Goal: Information Seeking & Learning: Learn about a topic

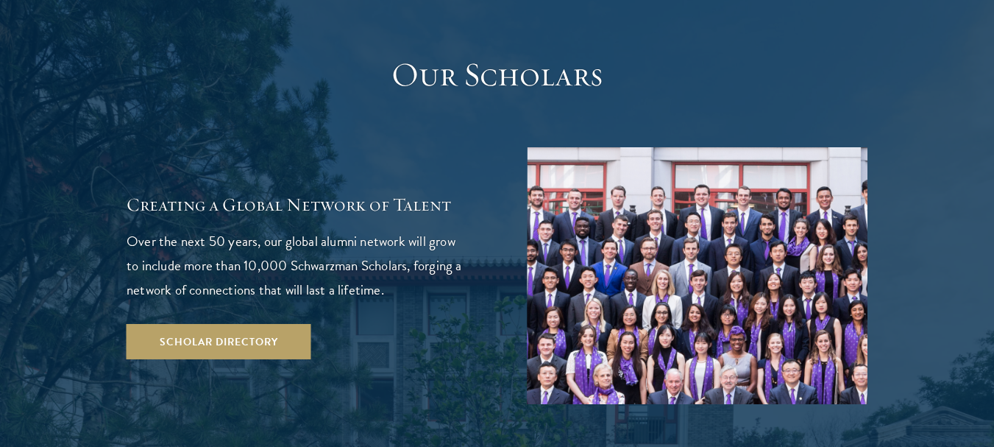
scroll to position [2561, 0]
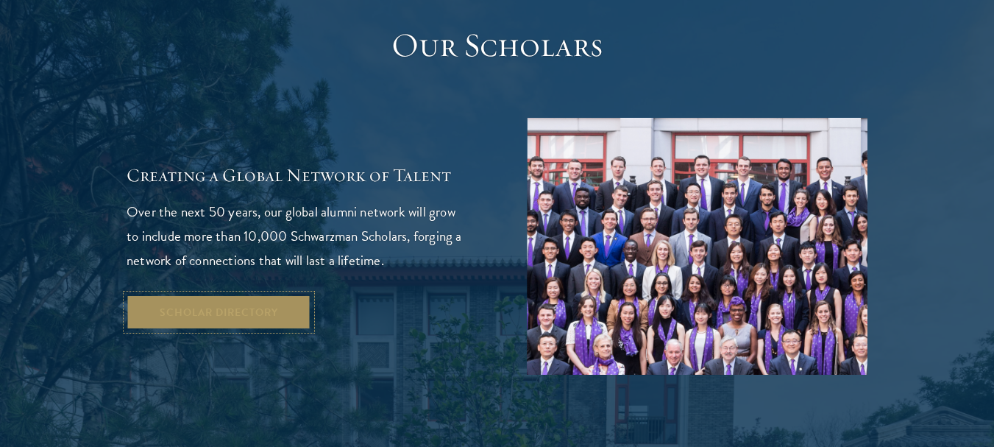
click at [215, 294] on link "Scholar Directory" at bounding box center [219, 311] width 185 height 35
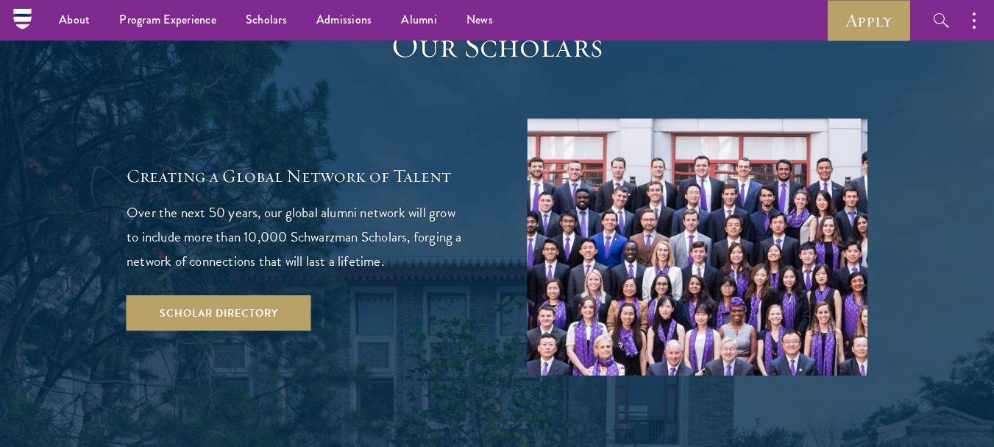
scroll to position [2561, 0]
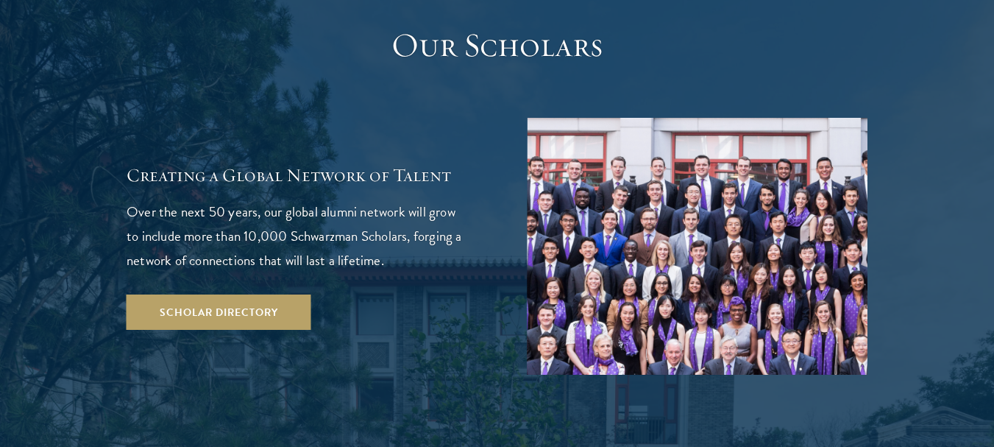
click at [396, 284] on div "Creating a Global Network of Talent Over the next 50 years, our global alumni n…" at bounding box center [497, 246] width 741 height 257
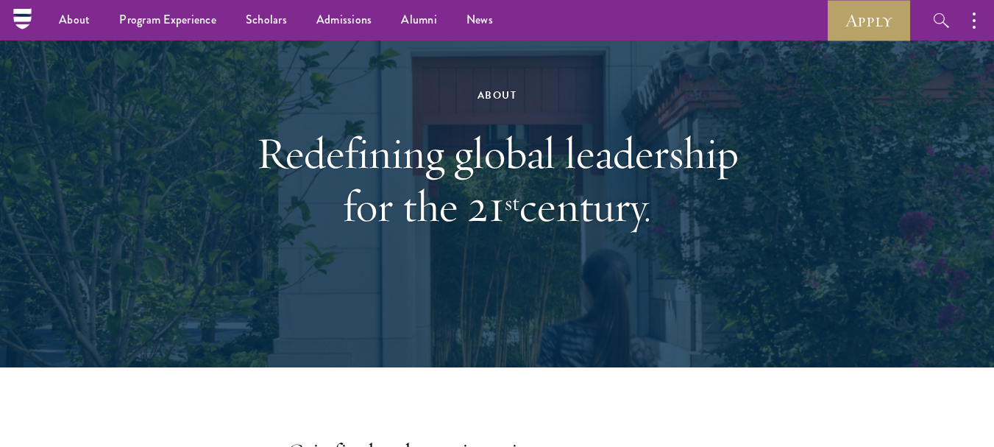
scroll to position [0, 0]
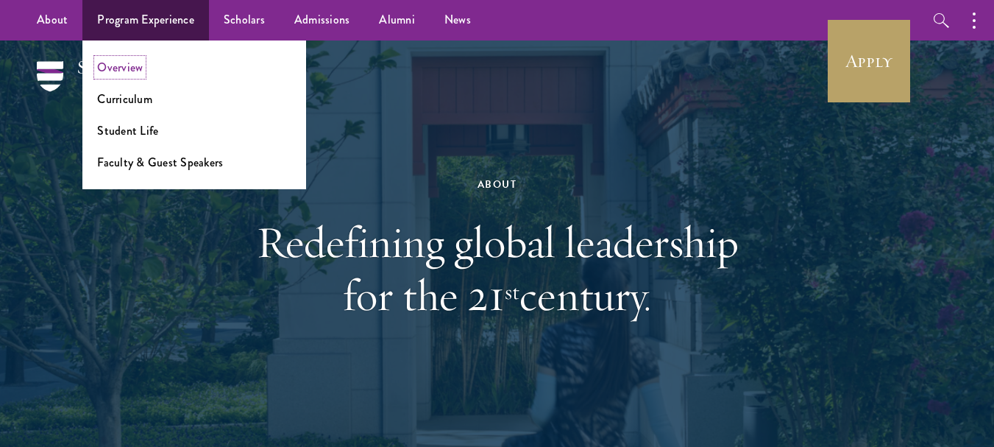
click at [130, 63] on link "Overview" at bounding box center [120, 67] width 46 height 17
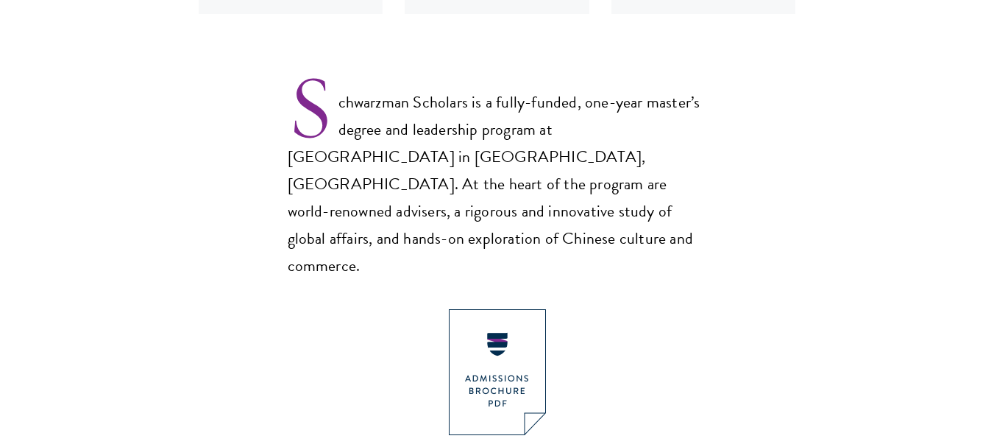
scroll to position [971, 0]
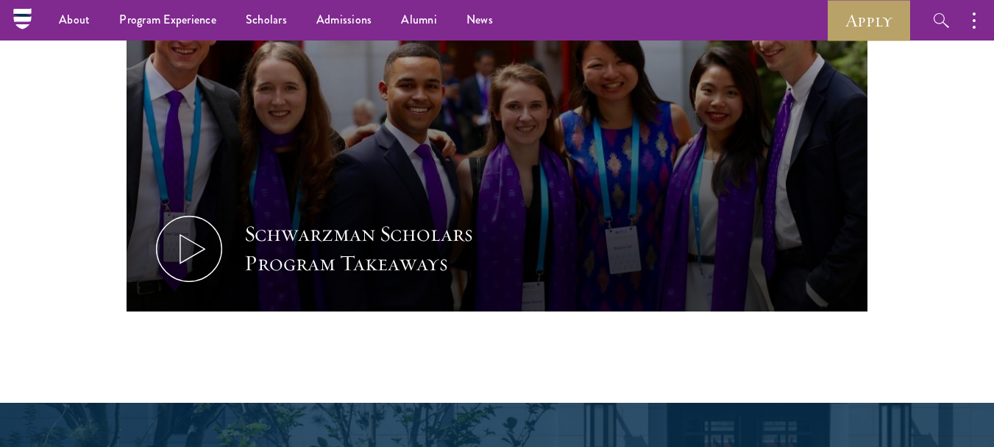
scroll to position [1560, 0]
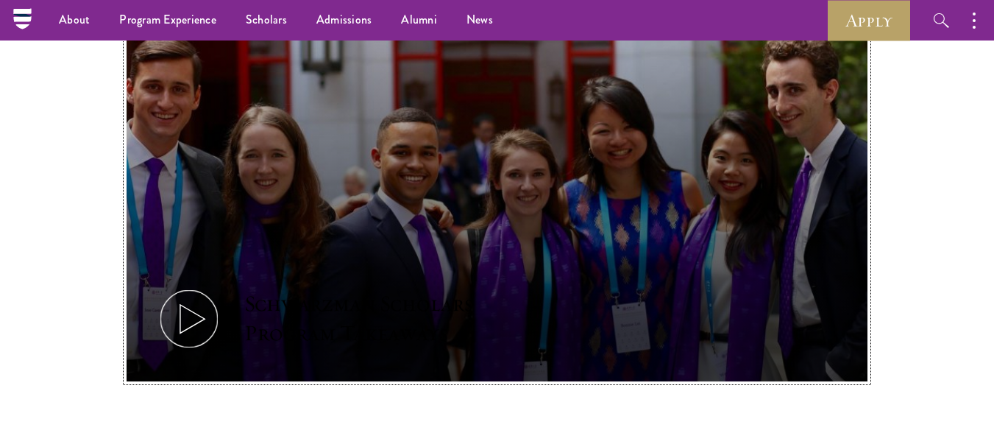
click at [196, 286] on icon at bounding box center [189, 319] width 66 height 66
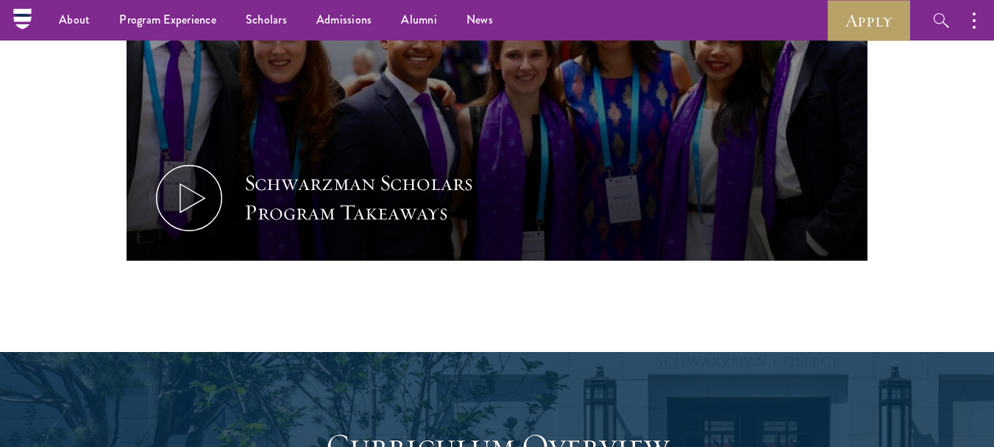
scroll to position [1657, 0]
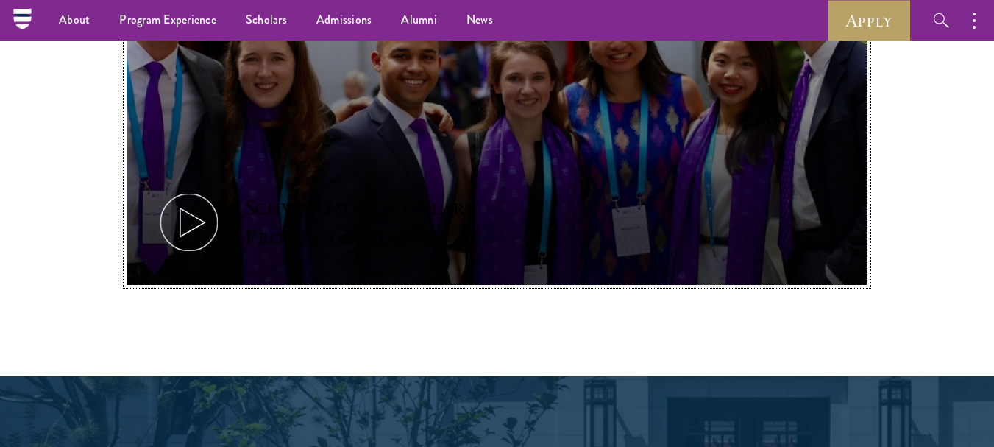
click at [188, 189] on icon at bounding box center [189, 222] width 66 height 66
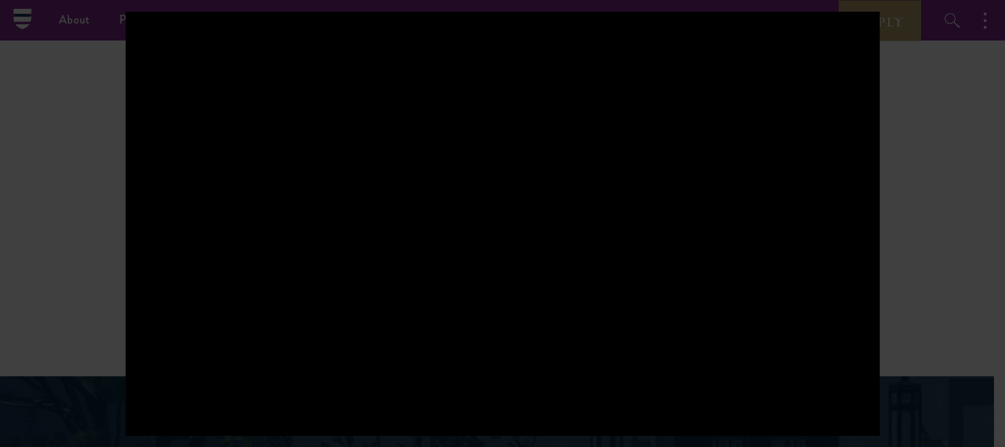
click at [888, 220] on div at bounding box center [502, 223] width 1005 height 447
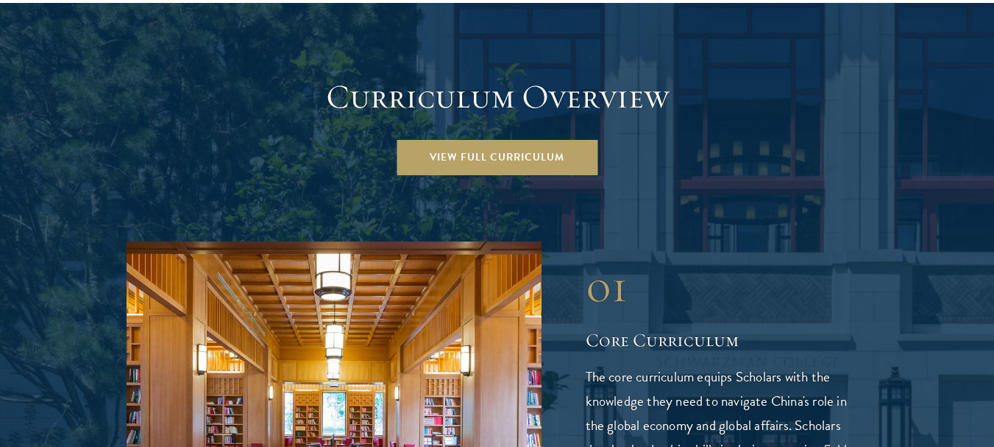
scroll to position [2098, 0]
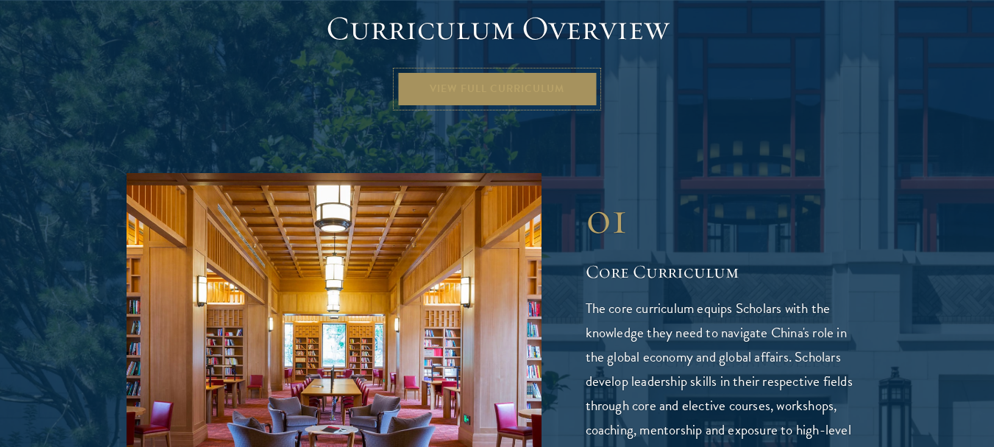
click at [542, 71] on link "View Full Curriculum" at bounding box center [497, 88] width 201 height 35
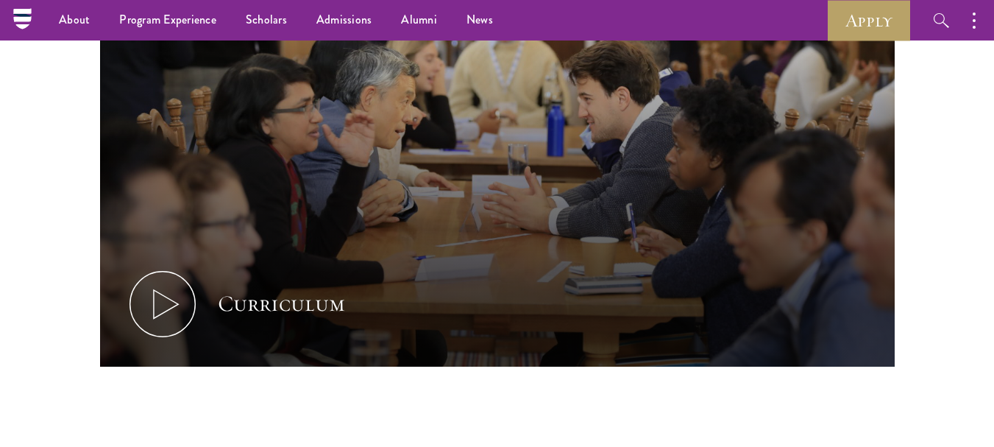
scroll to position [706, 0]
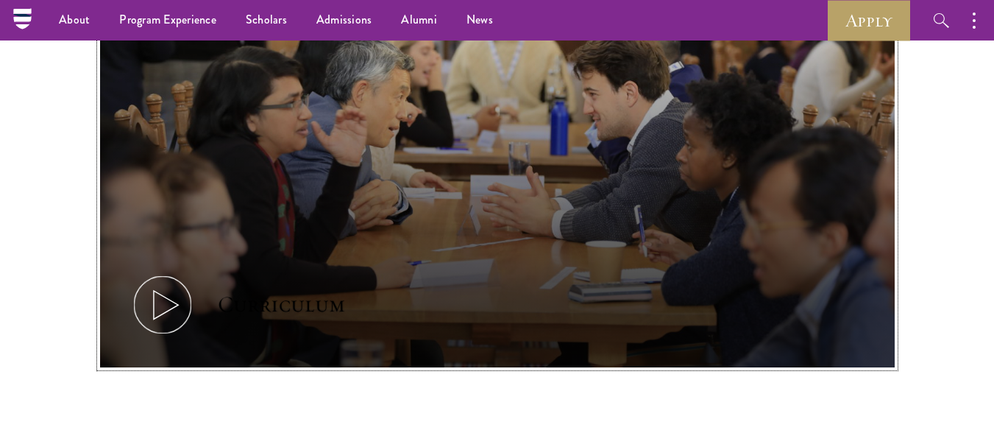
click at [152, 312] on icon at bounding box center [163, 305] width 66 height 66
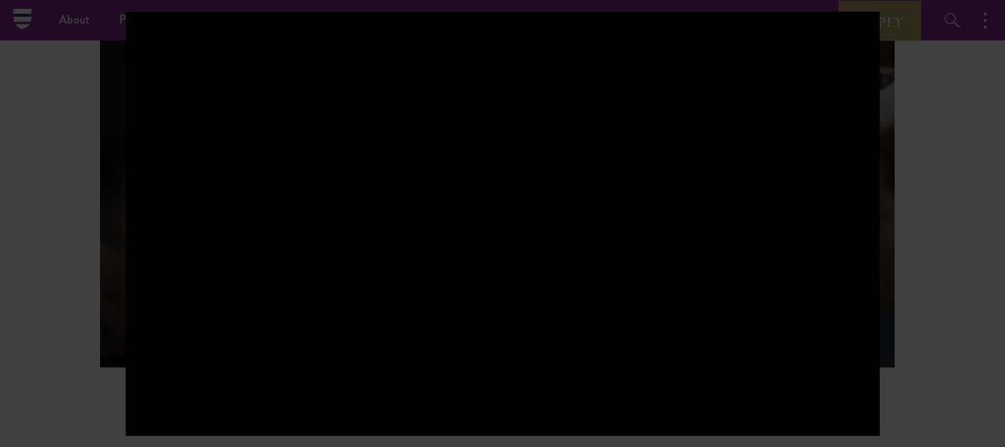
click at [943, 320] on div at bounding box center [502, 223] width 1005 height 447
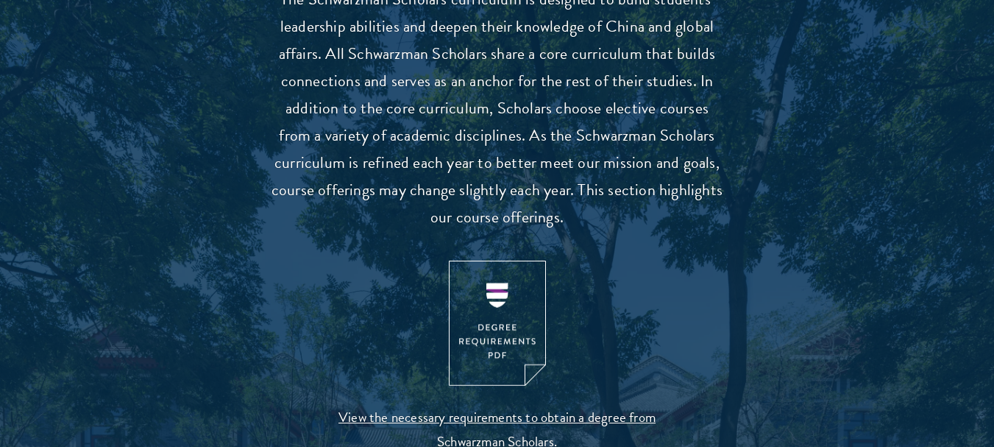
scroll to position [1442, 0]
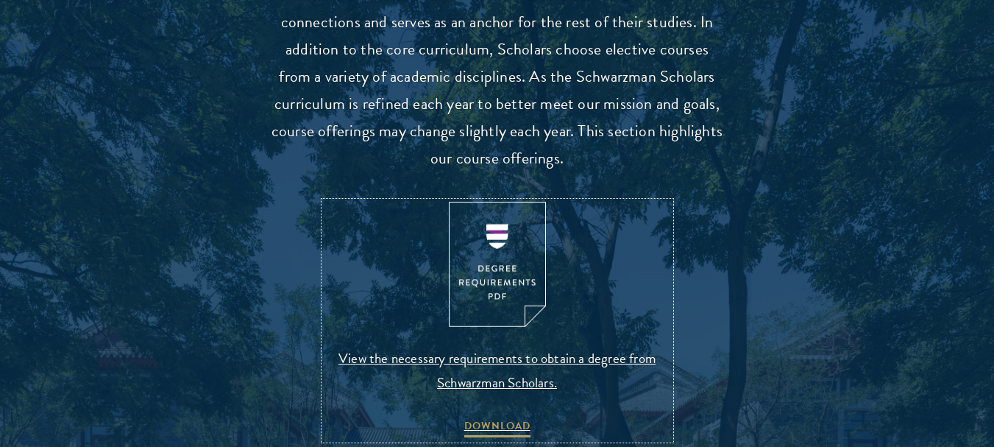
click at [482, 414] on link "View the necessary requirements to obtain a degree from Schwarzman Scholars. DO…" at bounding box center [498, 321] width 346 height 238
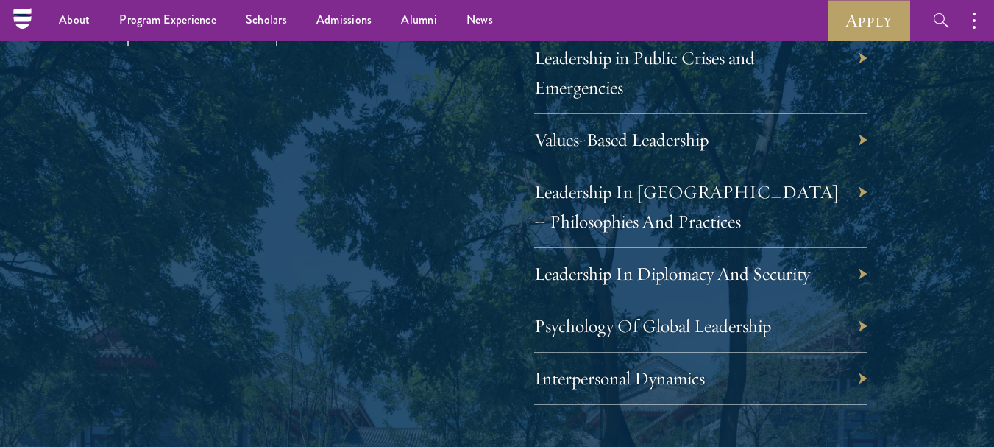
scroll to position [2603, 0]
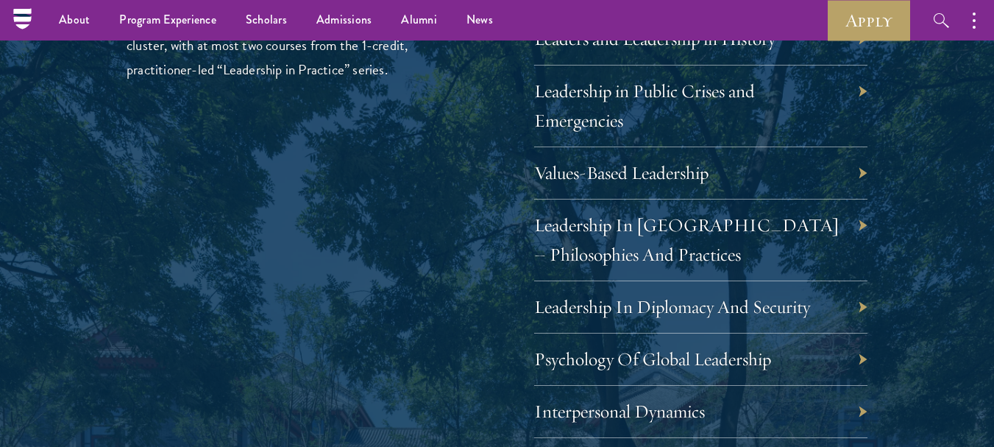
click at [851, 86] on div "Leadership in Public Crises and Emergencies" at bounding box center [701, 106] width 334 height 82
click at [645, 96] on link "Leadership in Public Crises and Emergencies" at bounding box center [655, 105] width 221 height 52
click at [591, 227] on link "Leadership In [GEOGRAPHIC_DATA] – Philosophies And Practices" at bounding box center [697, 239] width 305 height 52
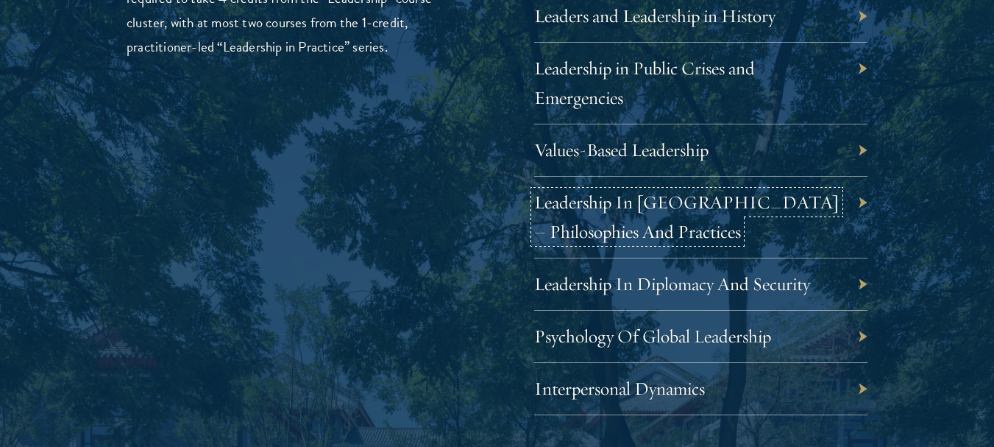
scroll to position [2643, 0]
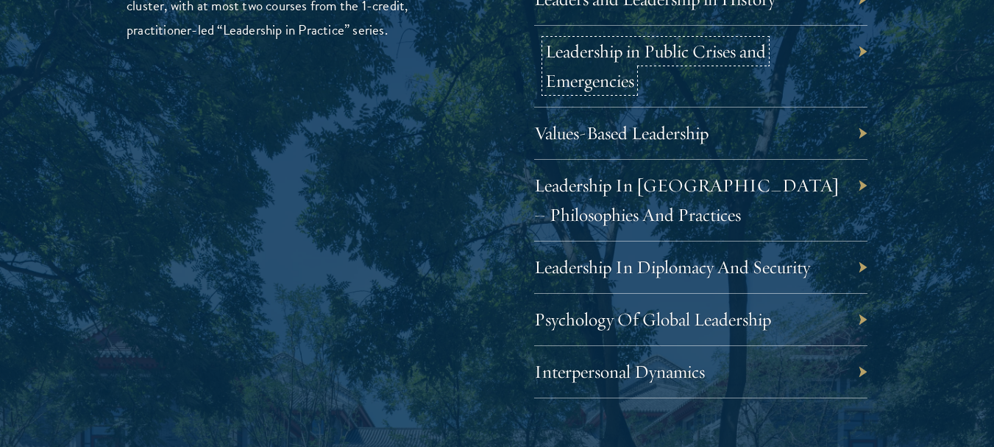
click at [705, 59] on link "Leadership in Public Crises and Emergencies" at bounding box center [655, 66] width 221 height 52
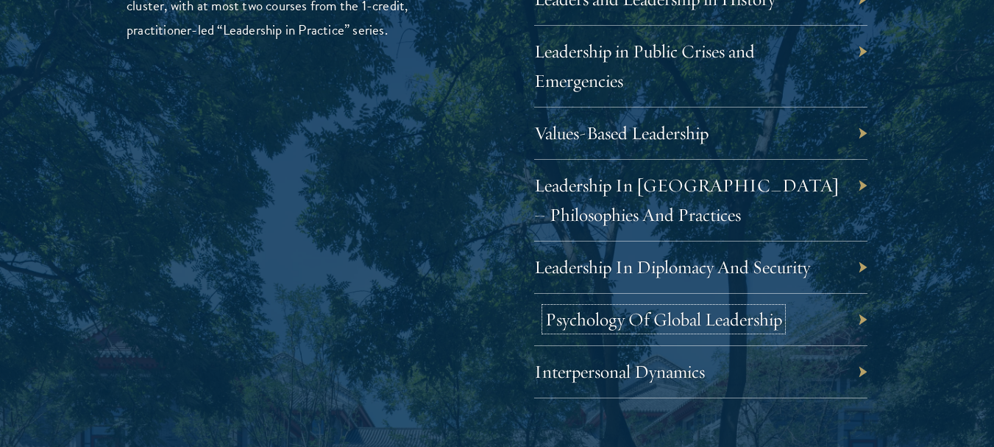
click at [570, 311] on link "Psychology Of Global Leadership" at bounding box center [663, 319] width 237 height 23
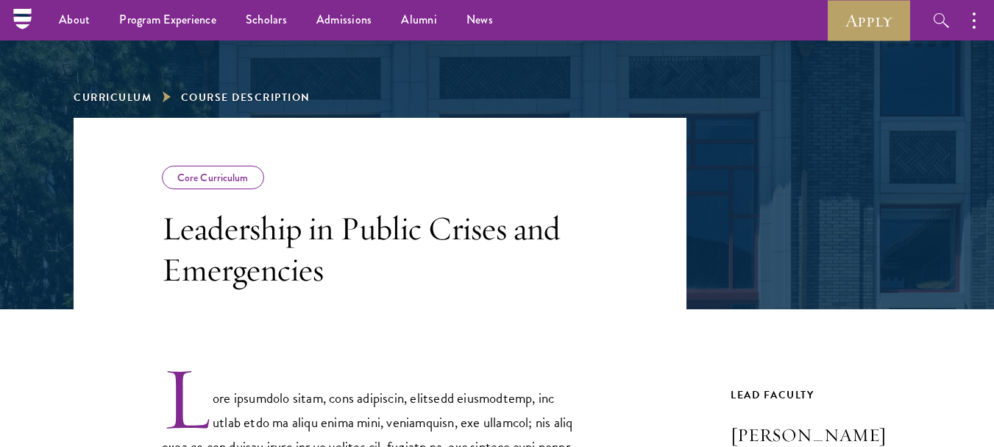
scroll to position [118, 0]
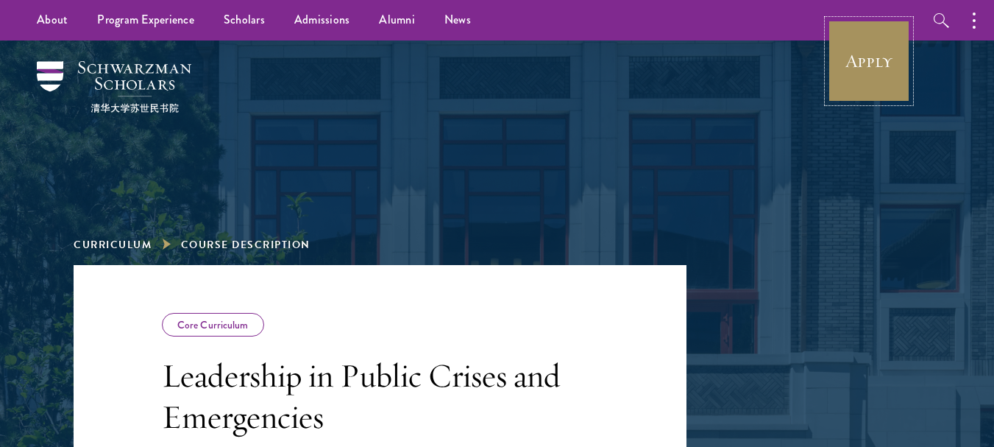
click at [877, 74] on link "Apply" at bounding box center [869, 61] width 82 height 82
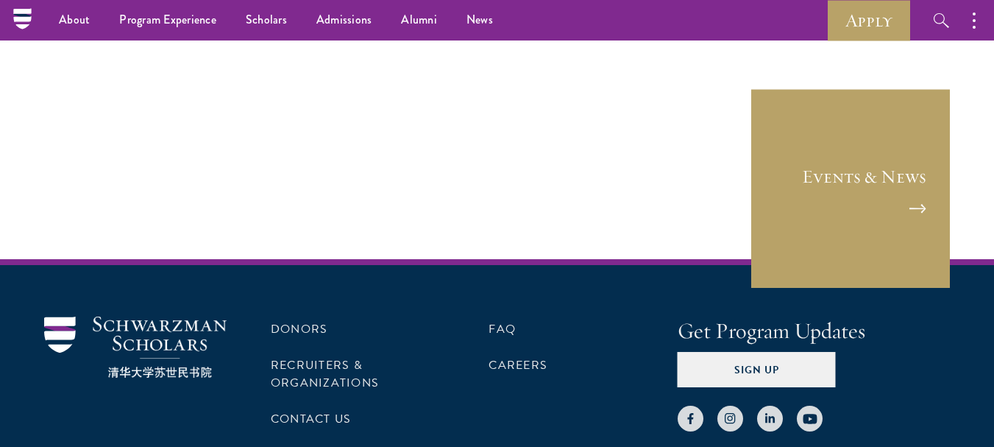
scroll to position [804, 0]
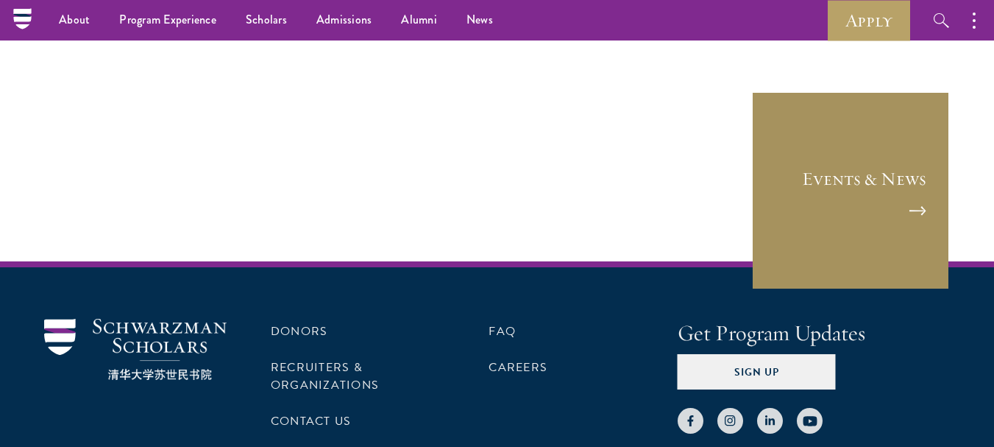
click at [885, 230] on link "Events & News" at bounding box center [850, 190] width 199 height 199
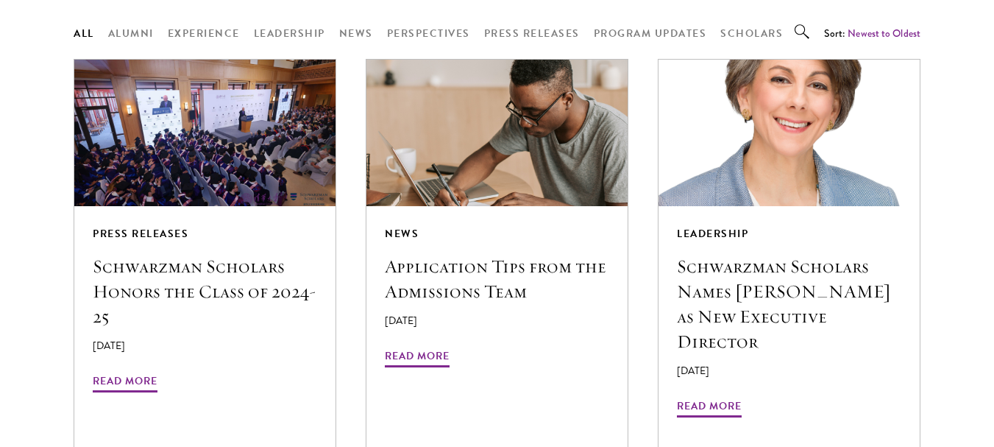
scroll to position [1275, 0]
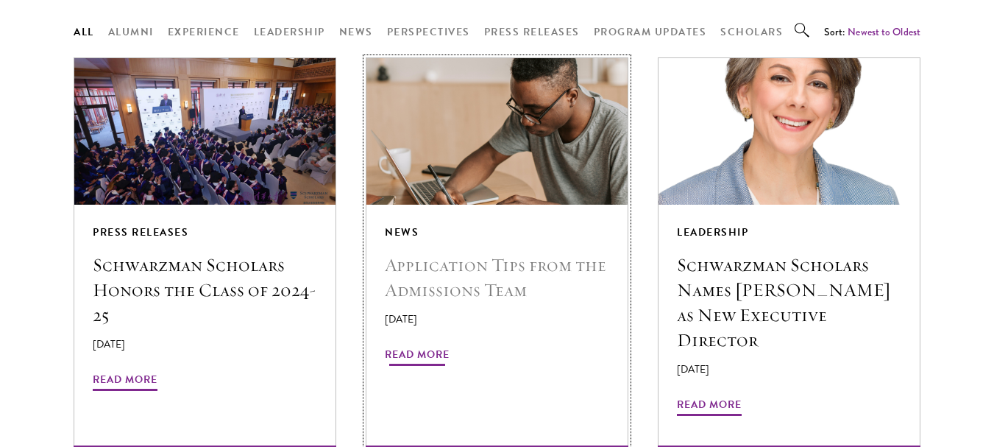
click at [442, 252] on h5 "Application Tips from the Admissions Team" at bounding box center [497, 277] width 224 height 50
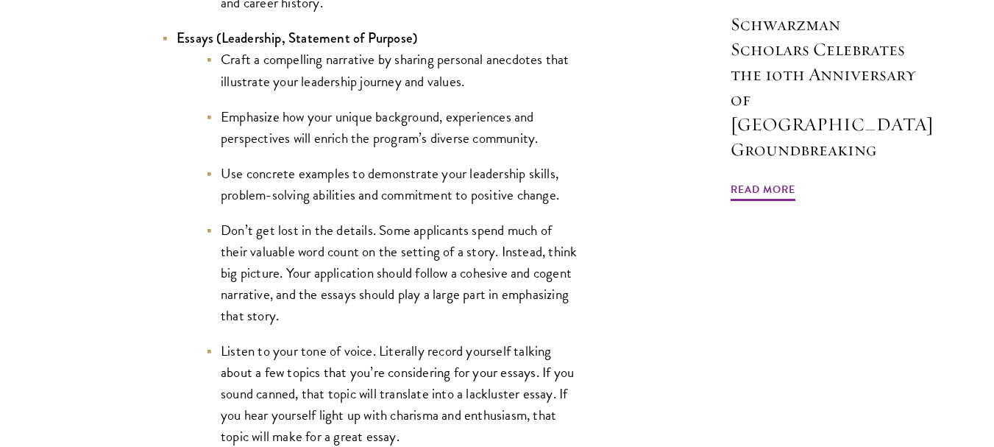
scroll to position [1619, 0]
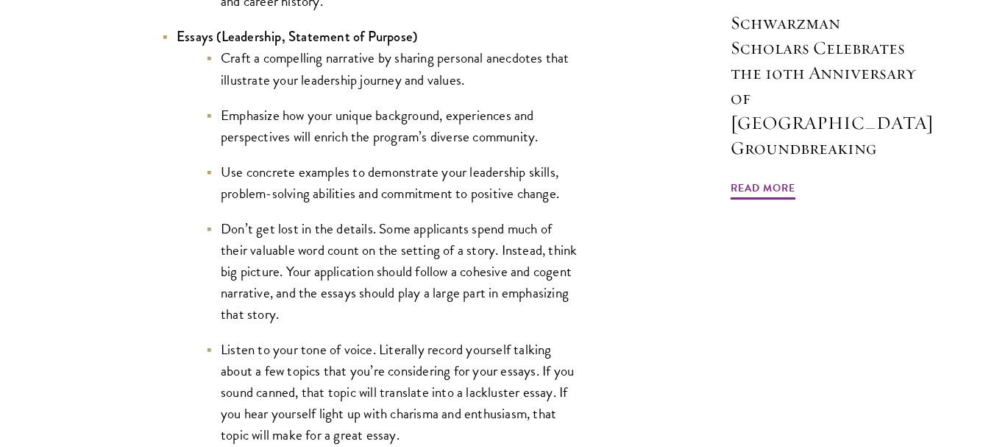
click at [442, 243] on li "Don’t get lost in the details. Some applicants spend much of their valuable wor…" at bounding box center [393, 271] width 375 height 107
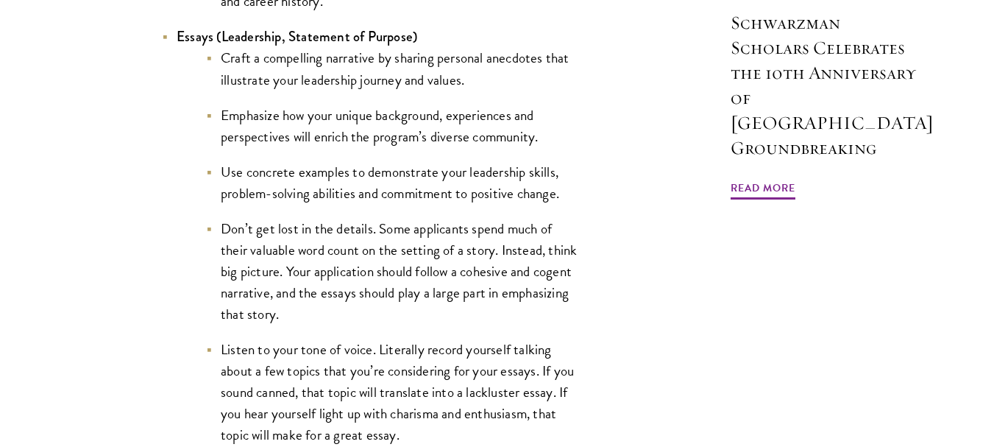
click at [442, 243] on li "Don’t get lost in the details. Some applicants spend much of their valuable wor…" at bounding box center [393, 271] width 375 height 107
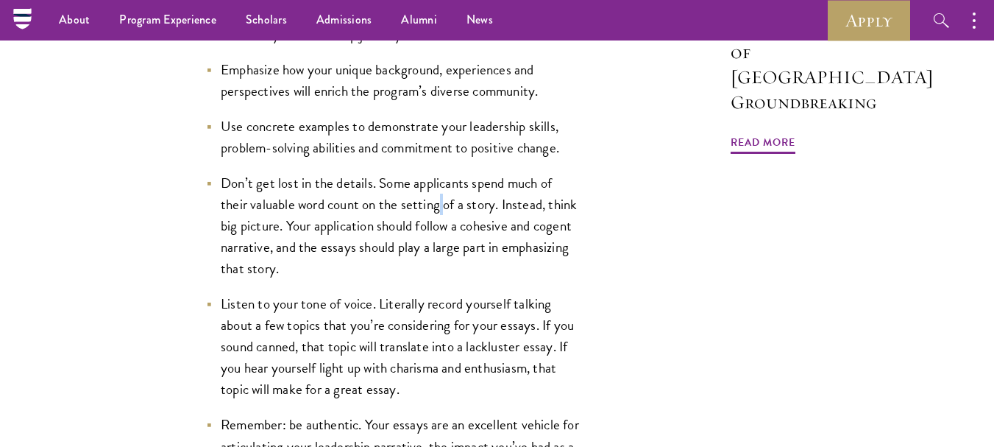
scroll to position [1635, 0]
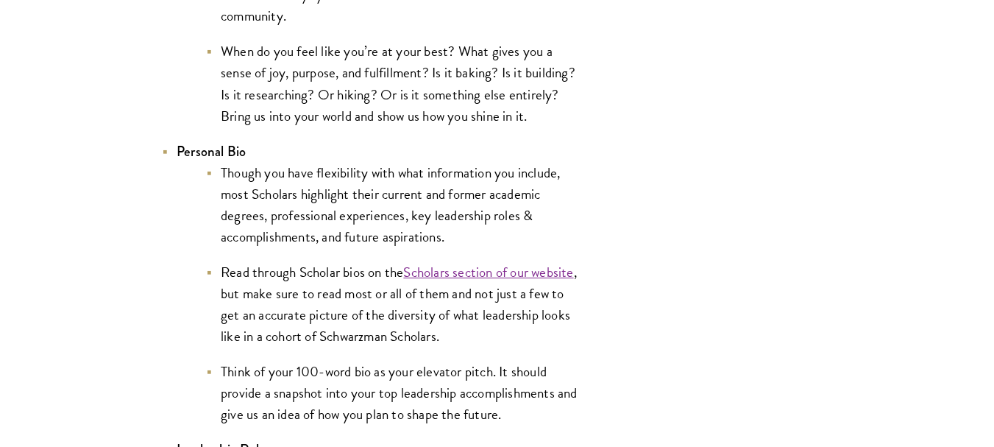
scroll to position [2842, 0]
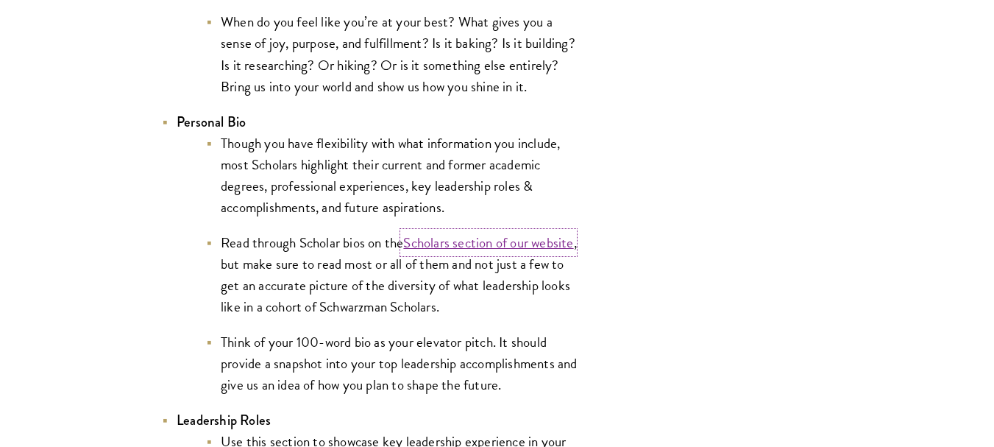
click at [472, 247] on link "Scholars section of our website" at bounding box center [488, 242] width 170 height 21
click at [350, 162] on li "Though you have flexibility with what information you include, most Scholars hi…" at bounding box center [393, 174] width 375 height 85
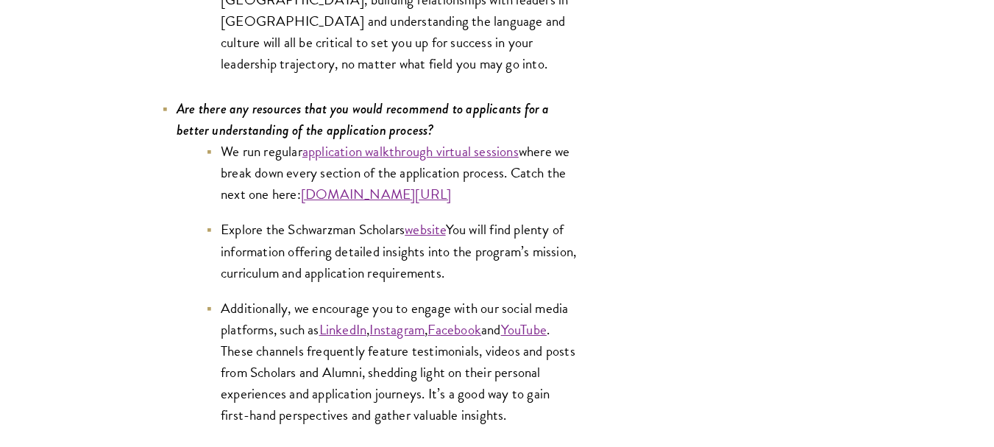
scroll to position [7328, 0]
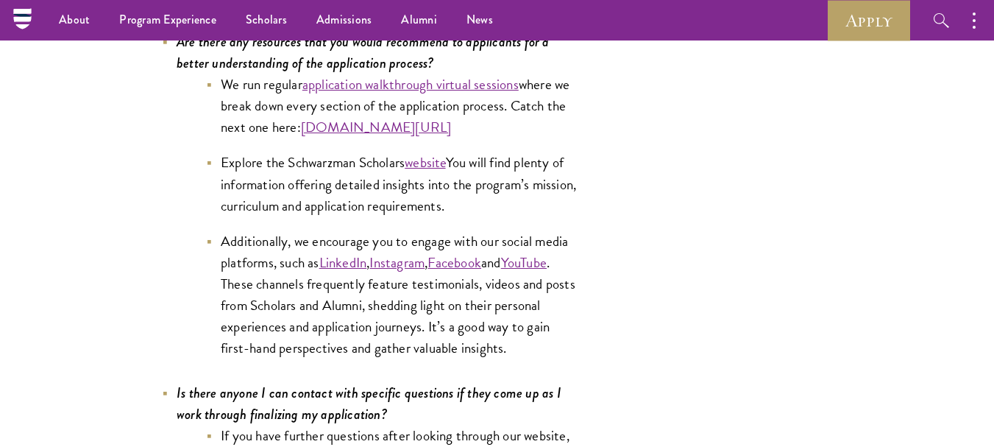
scroll to position [7377, 0]
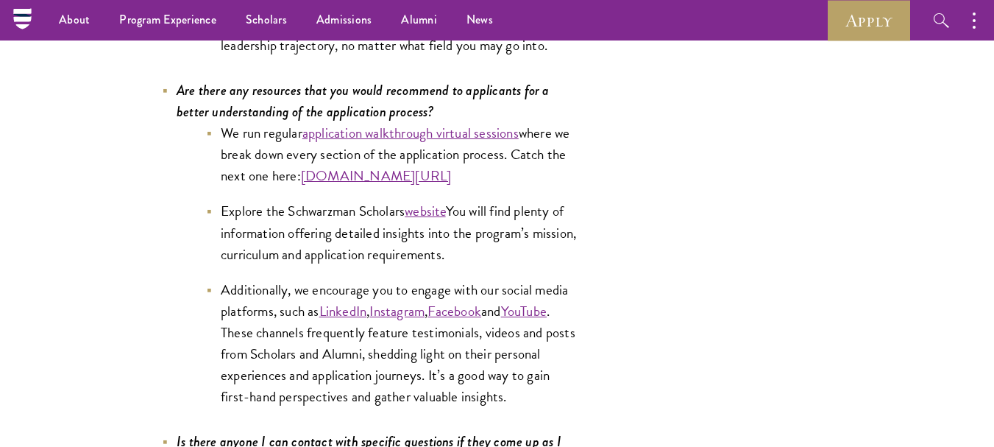
scroll to position [7328, 0]
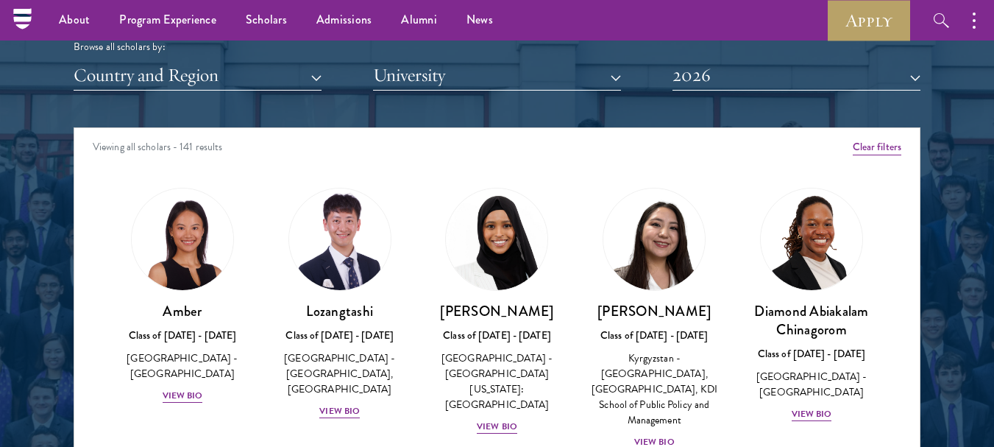
scroll to position [1796, 0]
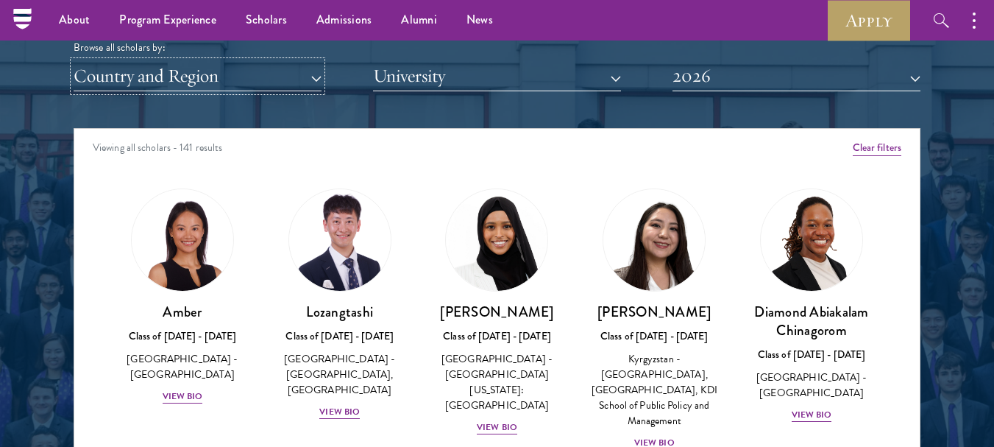
click at [316, 79] on button "Country and Region" at bounding box center [198, 76] width 248 height 30
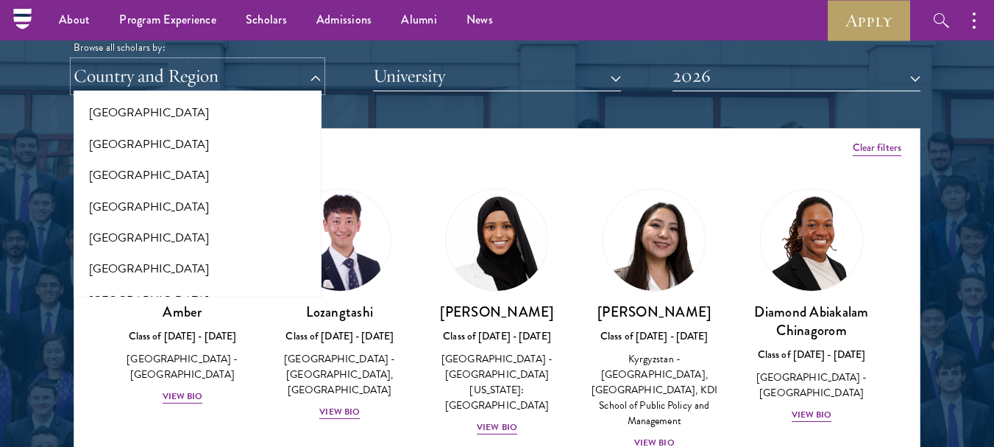
scroll to position [2044, 0]
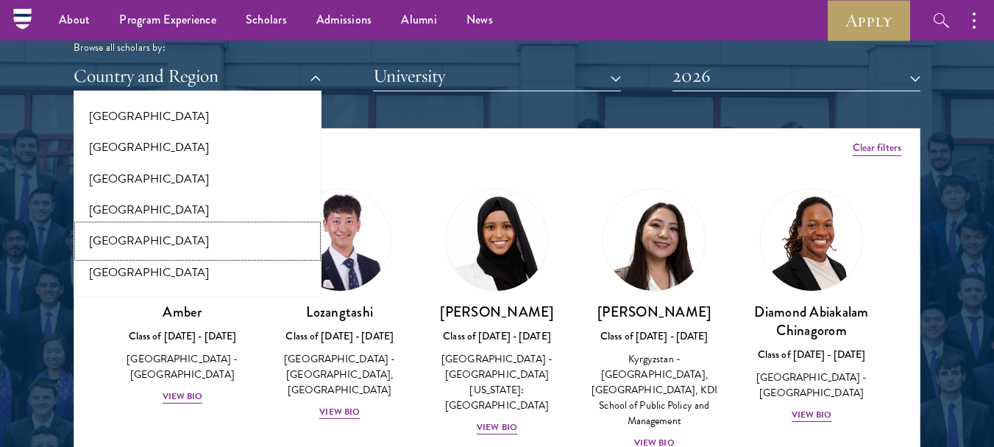
click at [118, 232] on button "[GEOGRAPHIC_DATA]" at bounding box center [197, 240] width 239 height 31
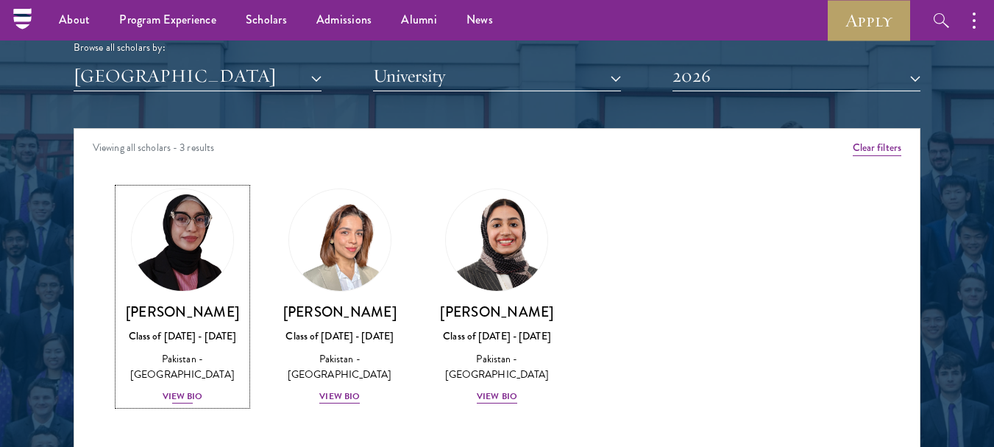
click at [177, 389] on div "View Bio" at bounding box center [183, 396] width 40 height 14
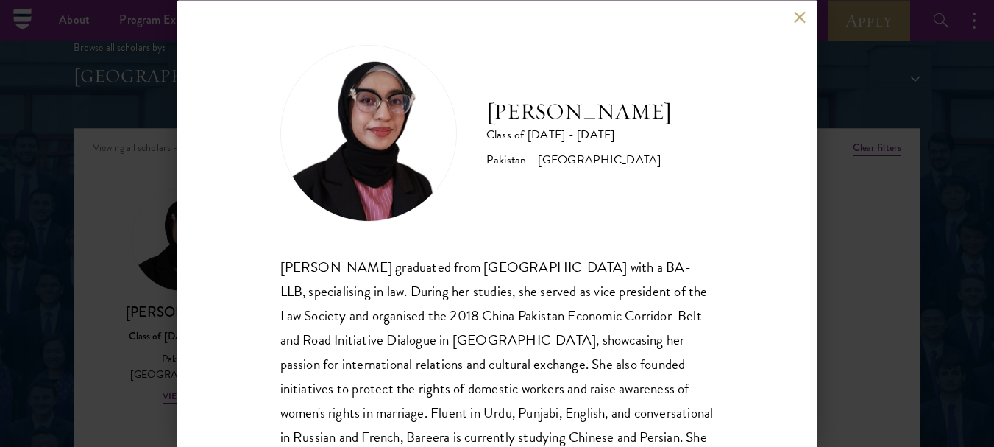
click at [793, 18] on div "Bree Javed Class of 2025 - 2026 Pakistan - Bahria University Bareera Javed grad…" at bounding box center [497, 223] width 640 height 447
click at [801, 18] on button at bounding box center [800, 17] width 13 height 13
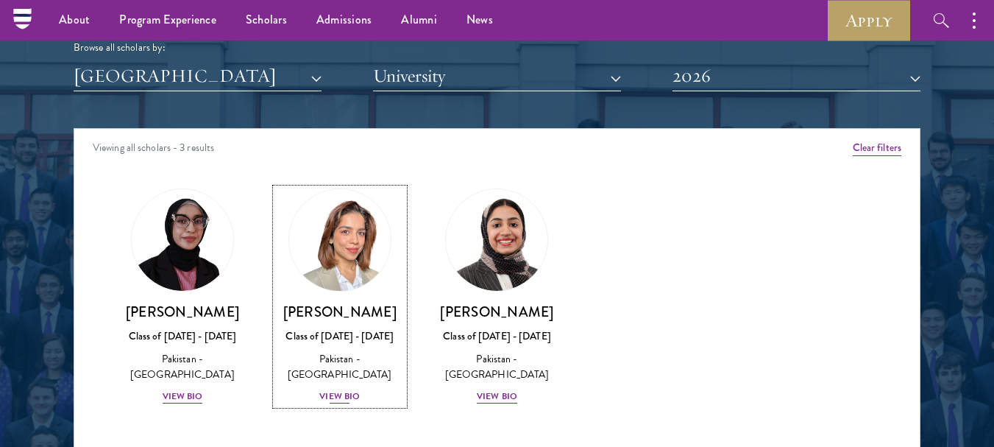
click at [341, 395] on div "View Bio" at bounding box center [339, 396] width 40 height 14
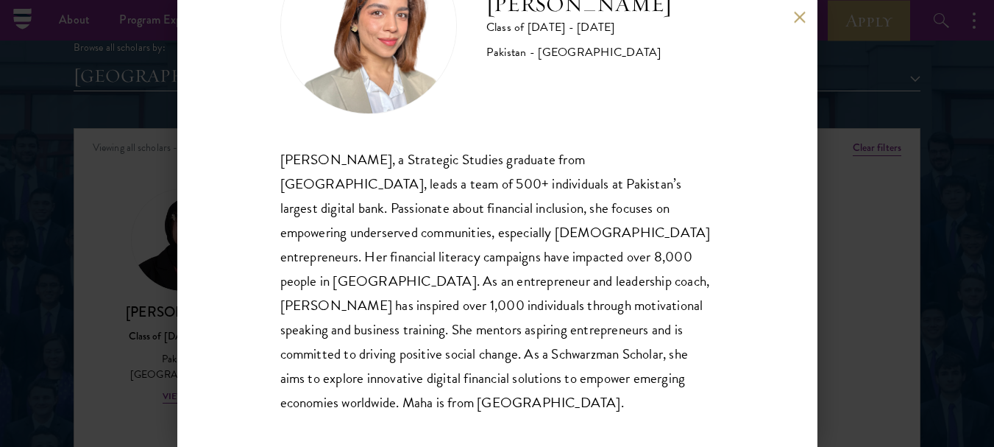
scroll to position [118, 0]
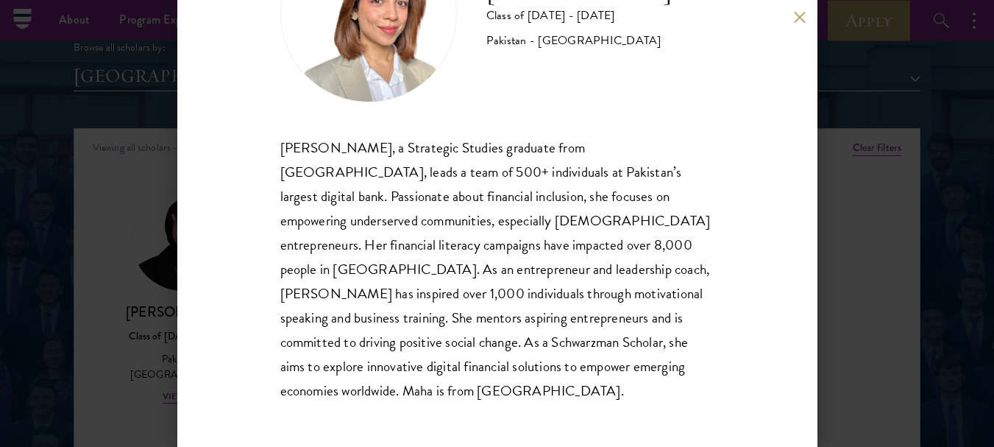
click at [800, 21] on button at bounding box center [800, 17] width 13 height 13
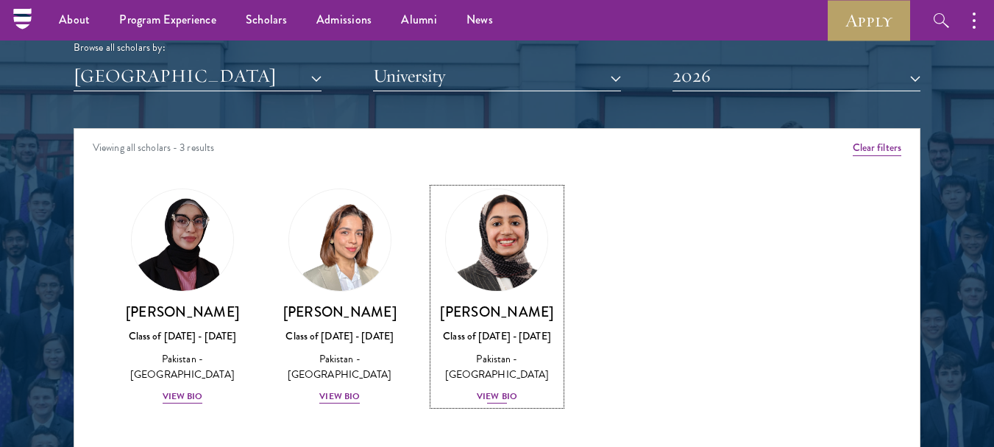
click at [495, 389] on div "View Bio" at bounding box center [497, 396] width 40 height 14
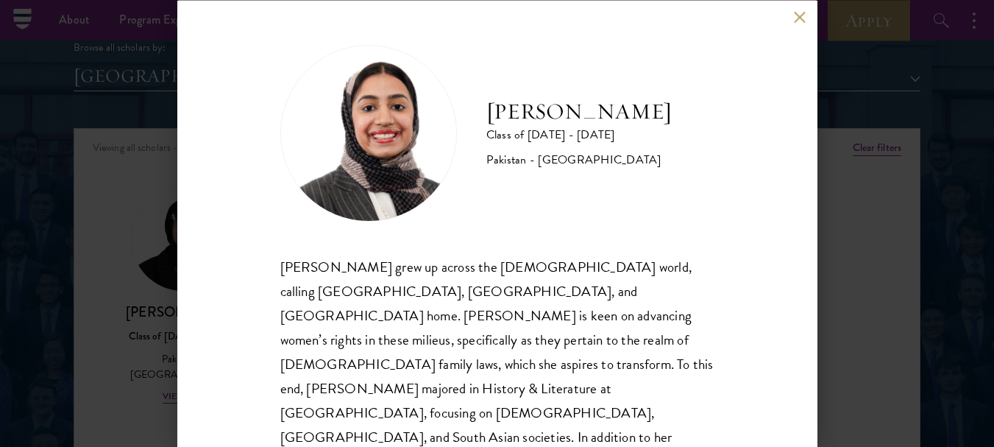
scroll to position [70, 0]
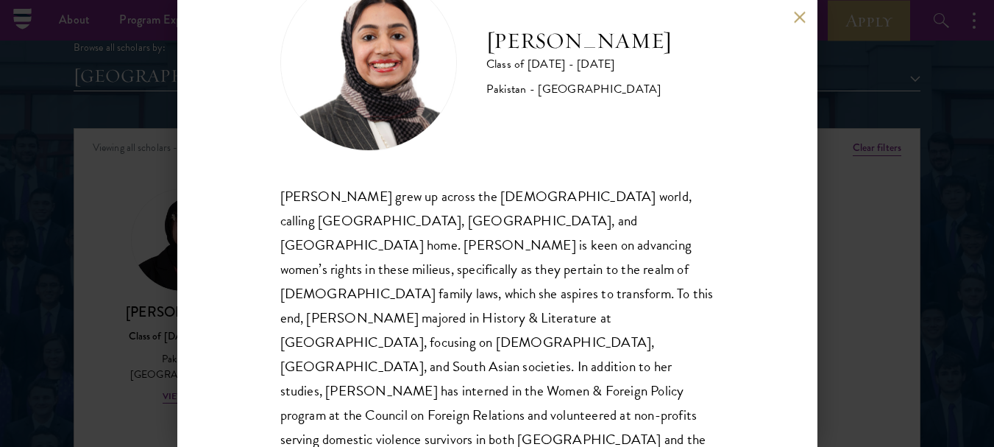
click at [803, 19] on button at bounding box center [800, 17] width 13 height 13
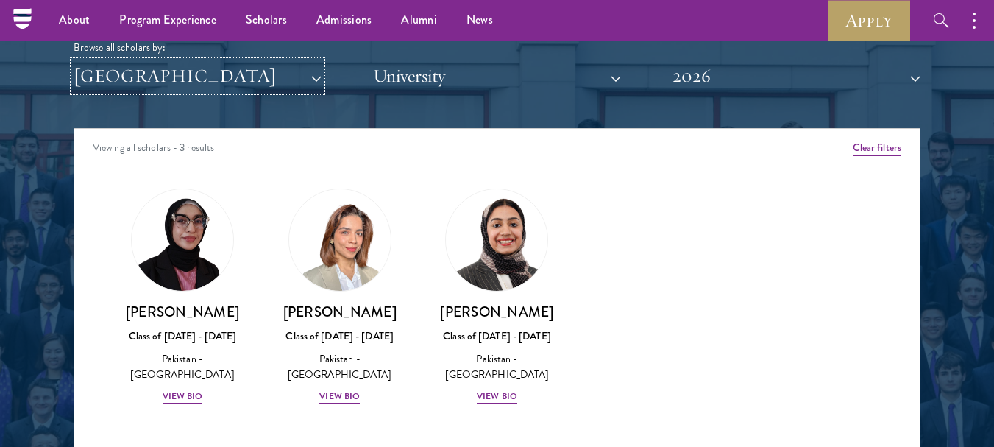
click at [316, 78] on button "[GEOGRAPHIC_DATA]" at bounding box center [198, 76] width 248 height 30
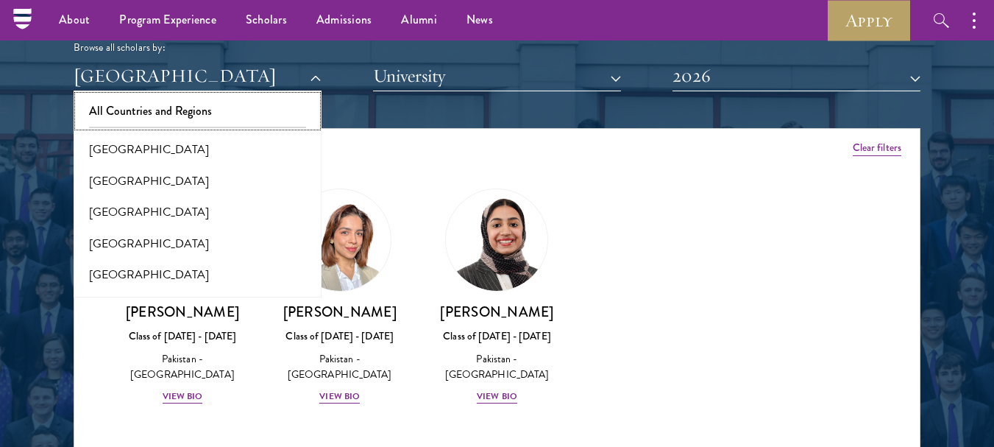
click at [179, 112] on button "All Countries and Regions" at bounding box center [197, 111] width 239 height 31
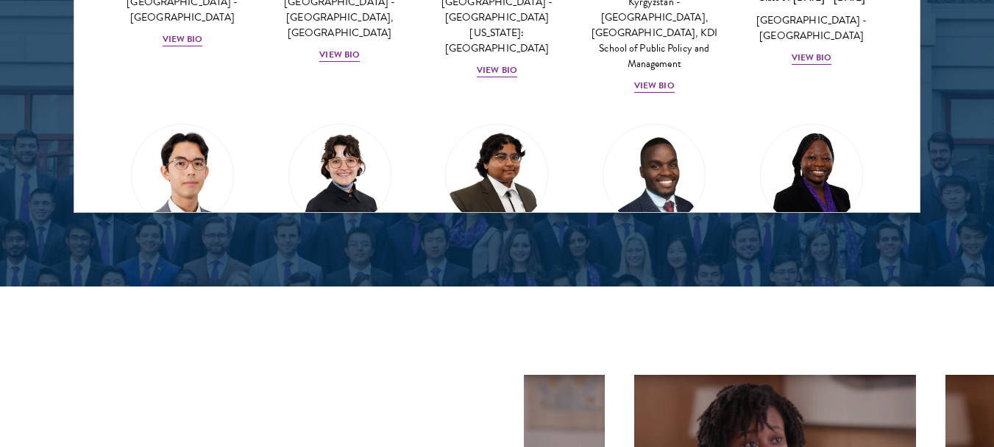
scroll to position [2178, 0]
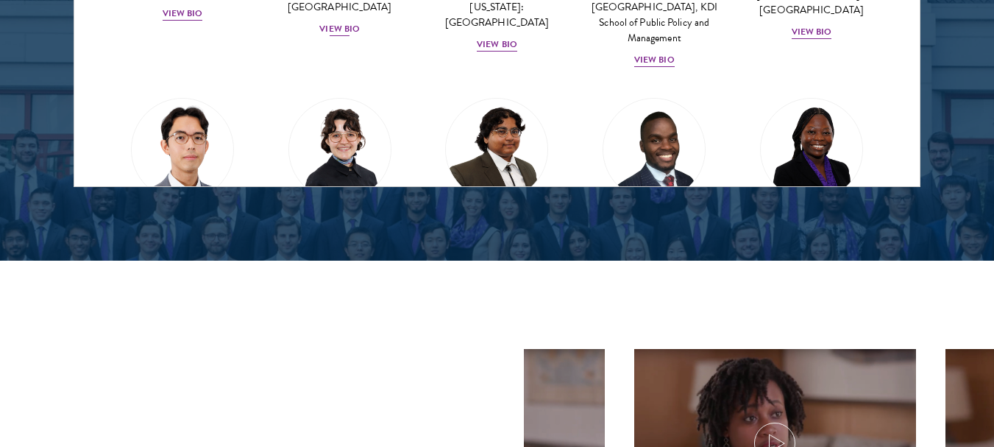
scroll to position [1796, 0]
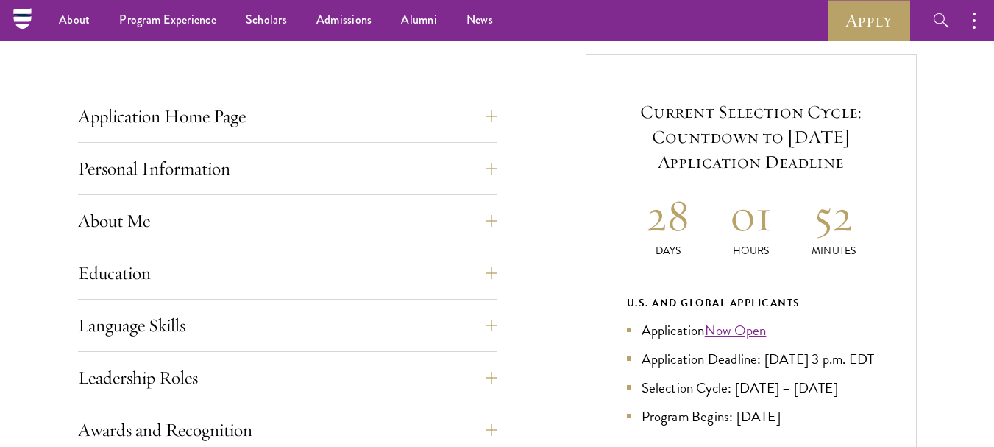
scroll to position [492, 0]
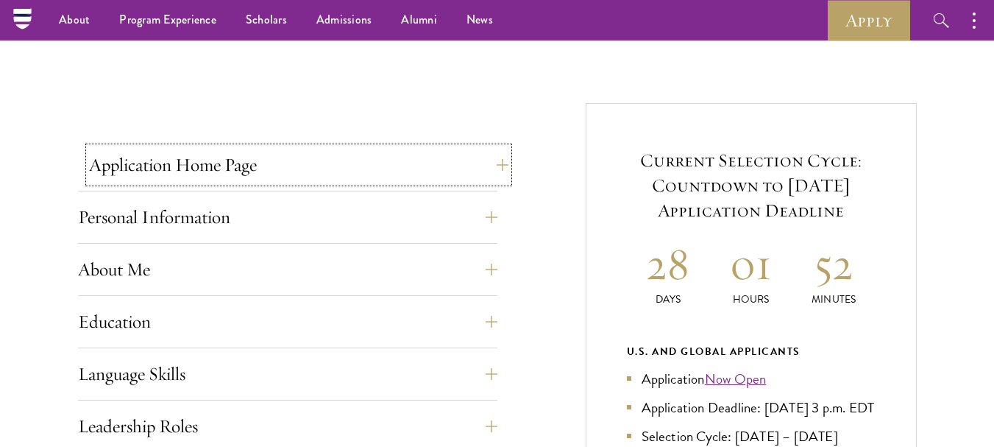
click at [493, 162] on button "Application Home Page" at bounding box center [298, 164] width 419 height 35
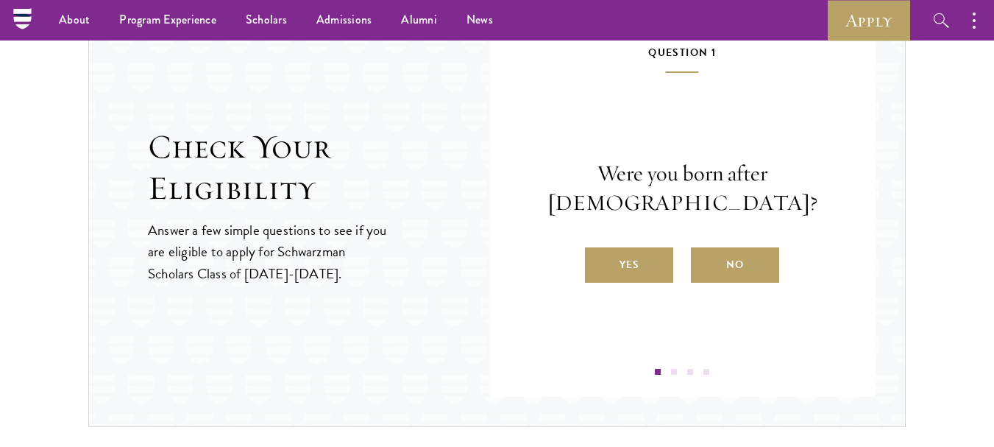
scroll to position [2207, 0]
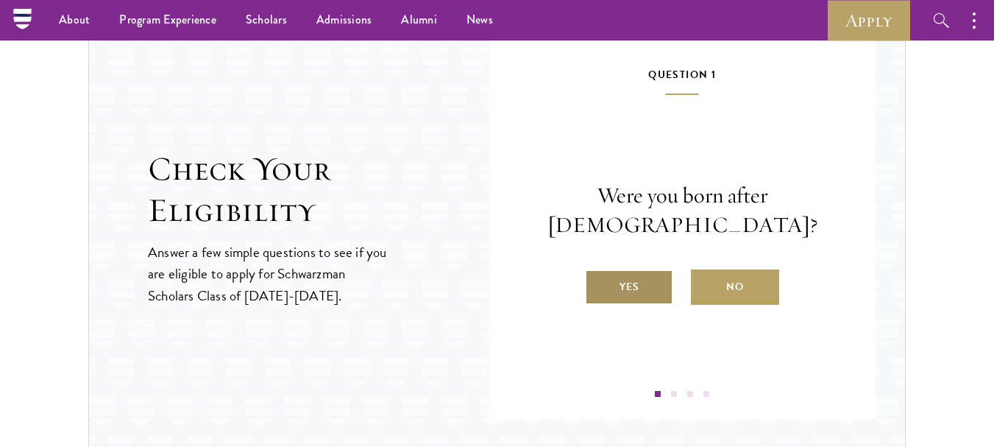
click at [649, 292] on label "Yes" at bounding box center [629, 286] width 88 height 35
click at [598, 284] on input "Yes" at bounding box center [591, 277] width 13 height 13
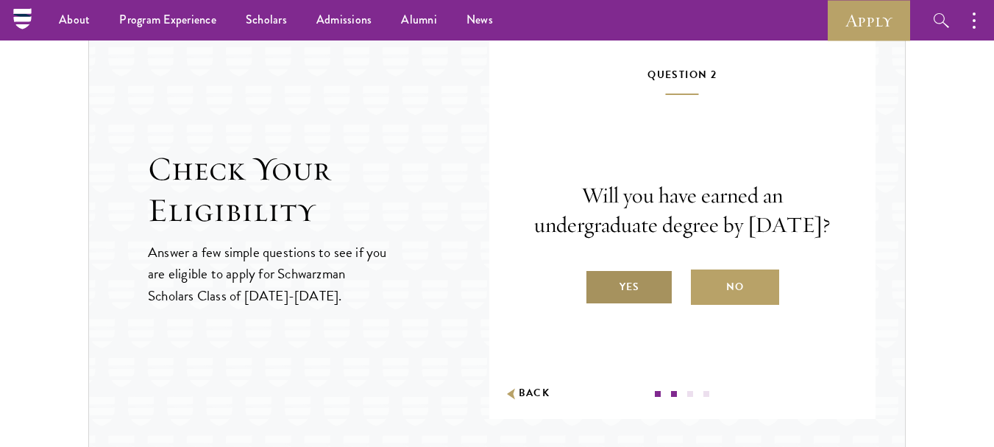
click at [650, 304] on label "Yes" at bounding box center [629, 286] width 88 height 35
click at [598, 284] on input "Yes" at bounding box center [591, 277] width 13 height 13
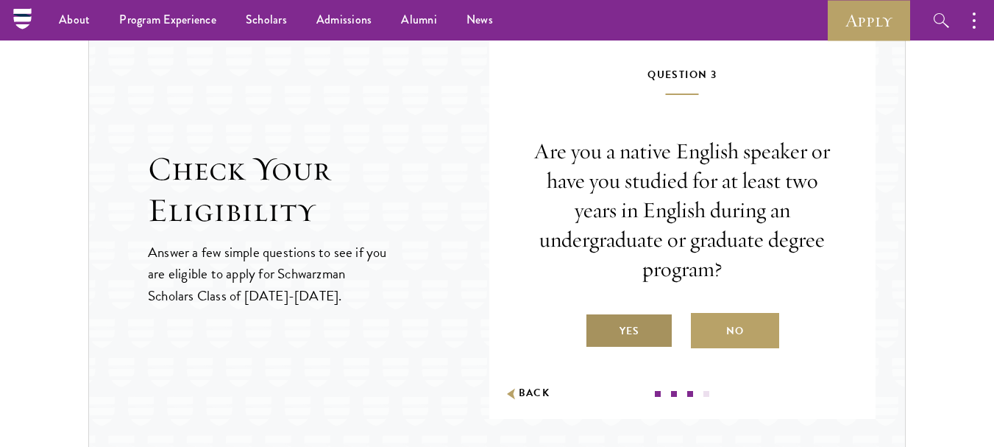
click at [606, 337] on label "Yes" at bounding box center [629, 330] width 88 height 35
click at [598, 328] on input "Yes" at bounding box center [591, 321] width 13 height 13
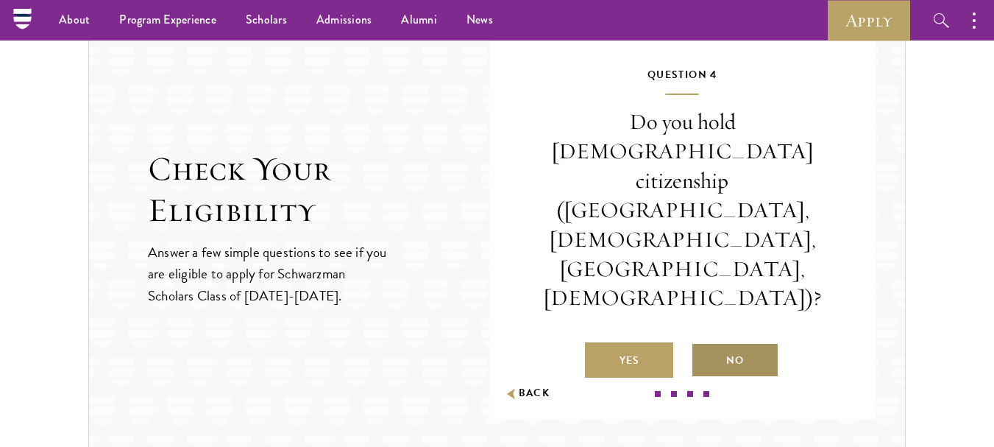
click at [729, 342] on label "No" at bounding box center [735, 359] width 88 height 35
click at [704, 344] on input "No" at bounding box center [697, 350] width 13 height 13
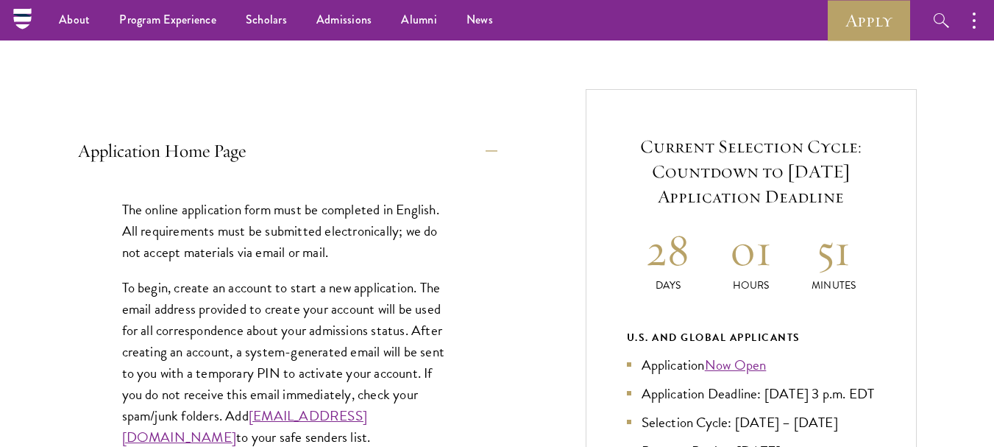
scroll to position [0, 0]
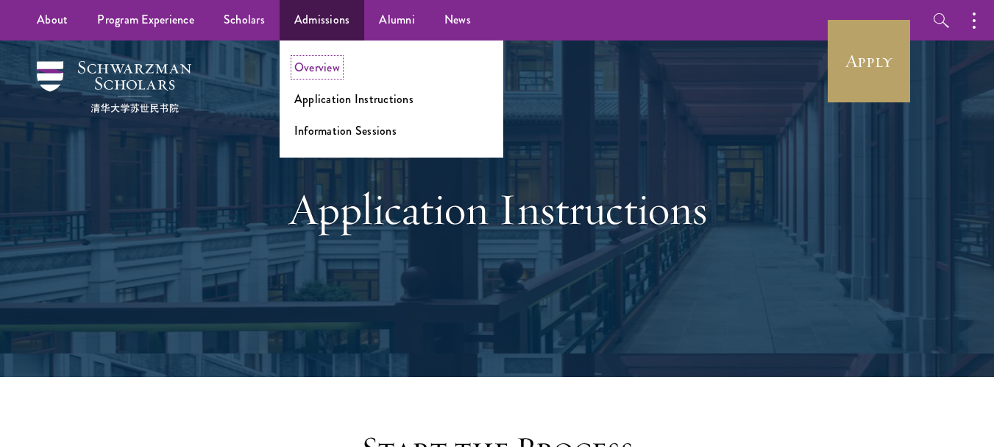
click at [322, 71] on link "Overview" at bounding box center [317, 67] width 46 height 17
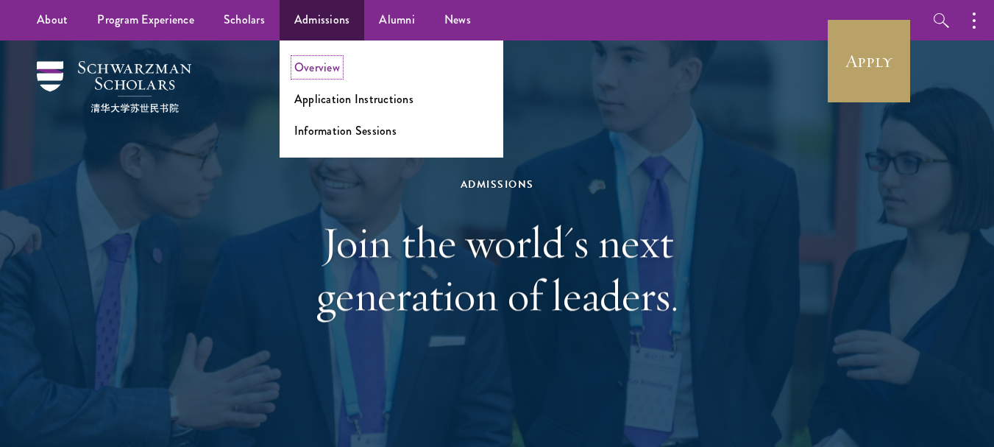
click at [312, 67] on link "Overview" at bounding box center [317, 67] width 46 height 17
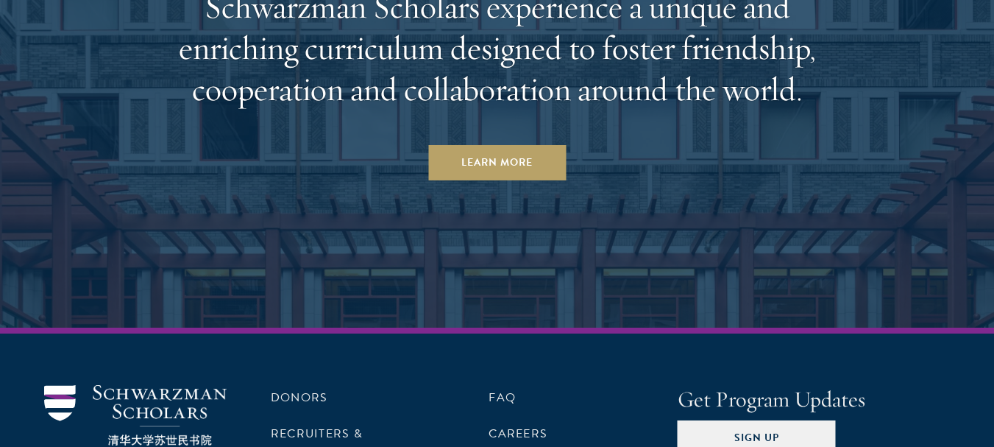
scroll to position [7736, 0]
